Goal: Information Seeking & Learning: Learn about a topic

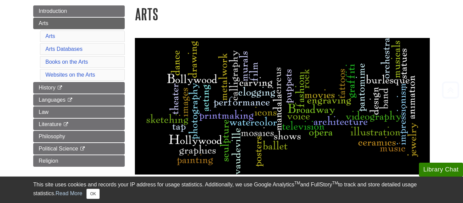
scroll to position [80, 0]
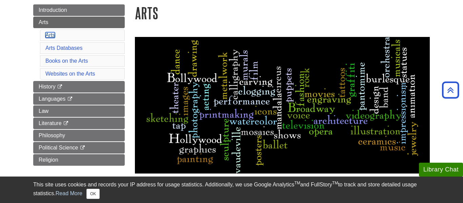
click at [51, 35] on link "Arts" at bounding box center [49, 35] width 9 height 6
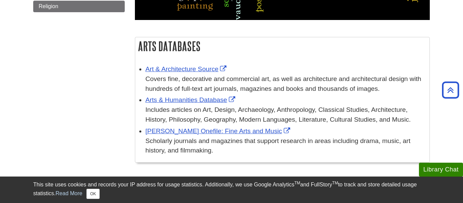
scroll to position [234, 0]
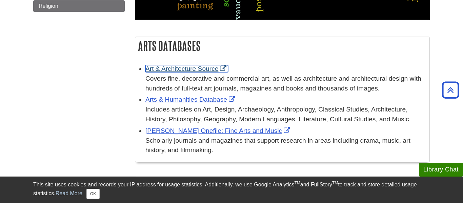
click at [178, 67] on link "Art & Architecture Source" at bounding box center [186, 68] width 83 height 7
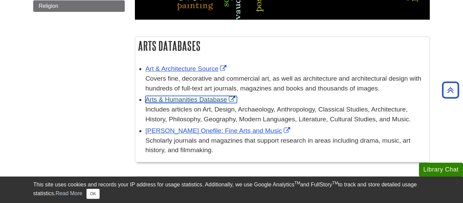
click at [193, 101] on link "Arts & Humanities Database" at bounding box center [191, 99] width 92 height 7
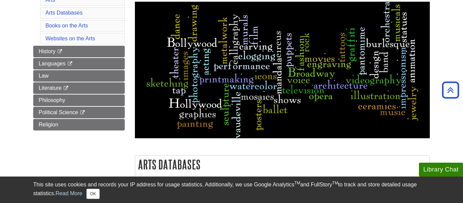
scroll to position [113, 0]
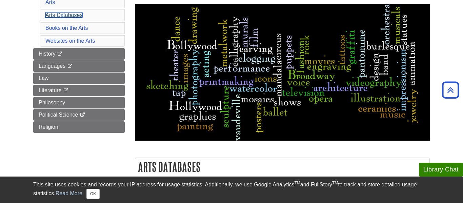
click at [61, 15] on link "Arts Databases" at bounding box center [63, 15] width 37 height 6
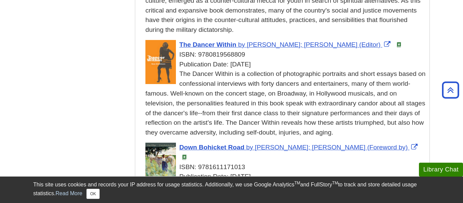
scroll to position [761, 0]
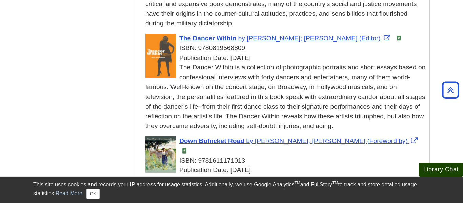
click at [441, 173] on button "Library Chat" at bounding box center [441, 170] width 44 height 14
click at [86, 191] on button "OK" at bounding box center [92, 194] width 13 height 10
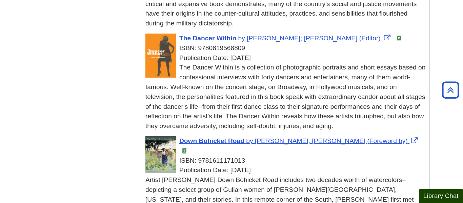
click at [432, 196] on button "Library Chat" at bounding box center [441, 196] width 44 height 14
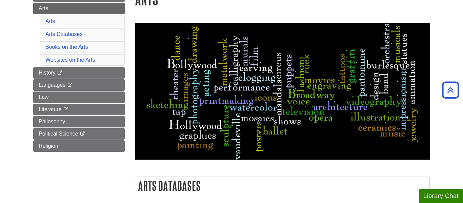
scroll to position [94, 0]
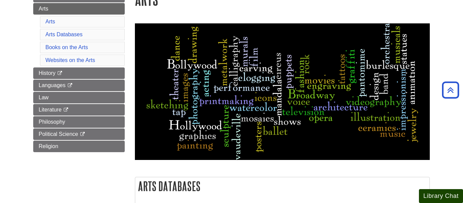
click at [434, 191] on button "Library Chat" at bounding box center [441, 196] width 44 height 14
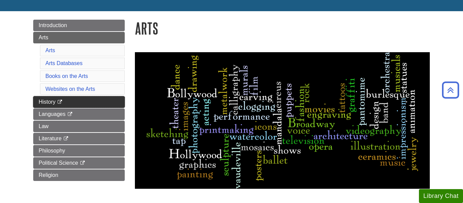
scroll to position [64, 0]
